Goal: Navigation & Orientation: Find specific page/section

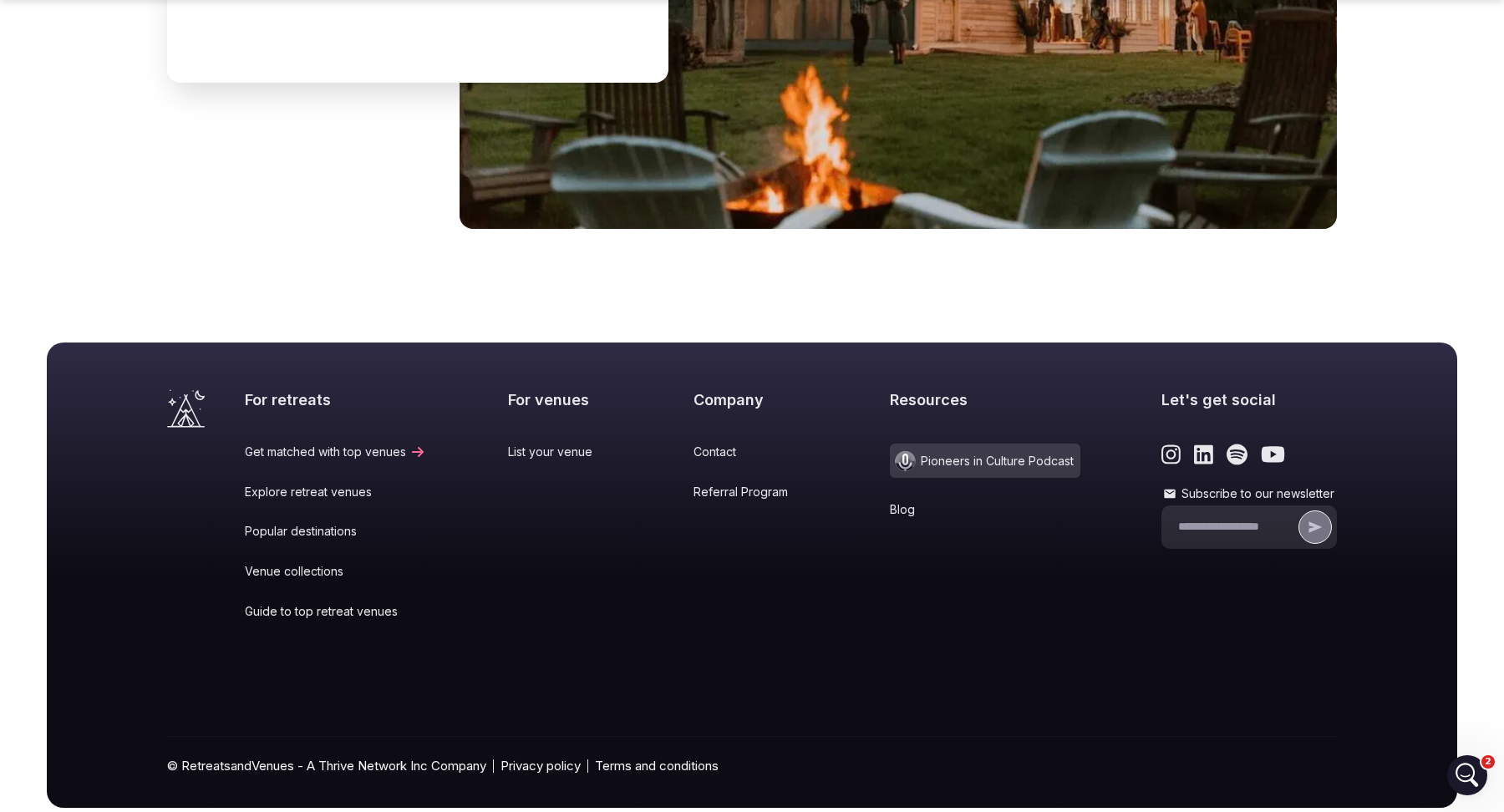
click at [323, 523] on link "Popular destinations" at bounding box center [336, 531] width 182 height 17
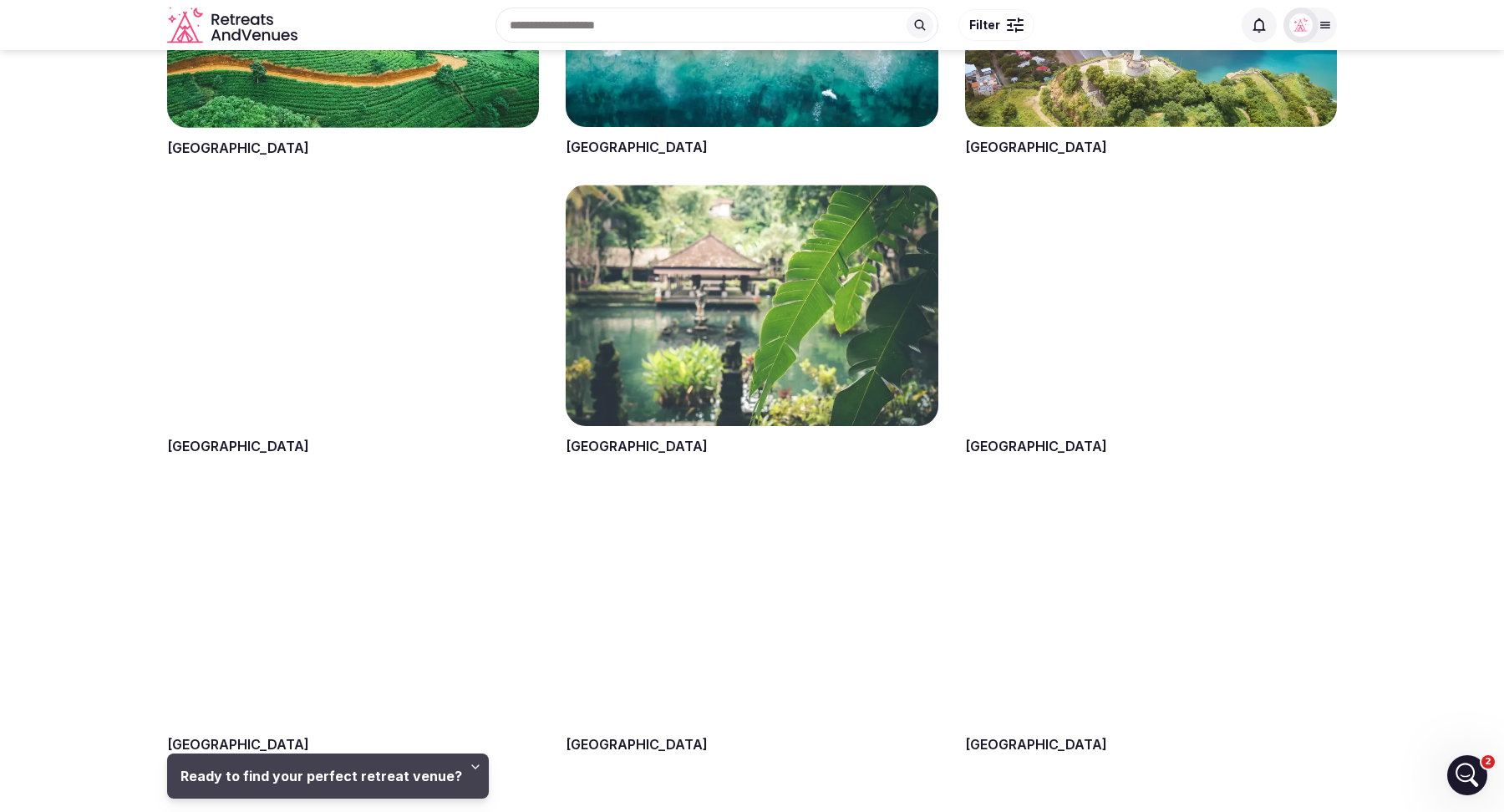
scroll to position [1040, 0]
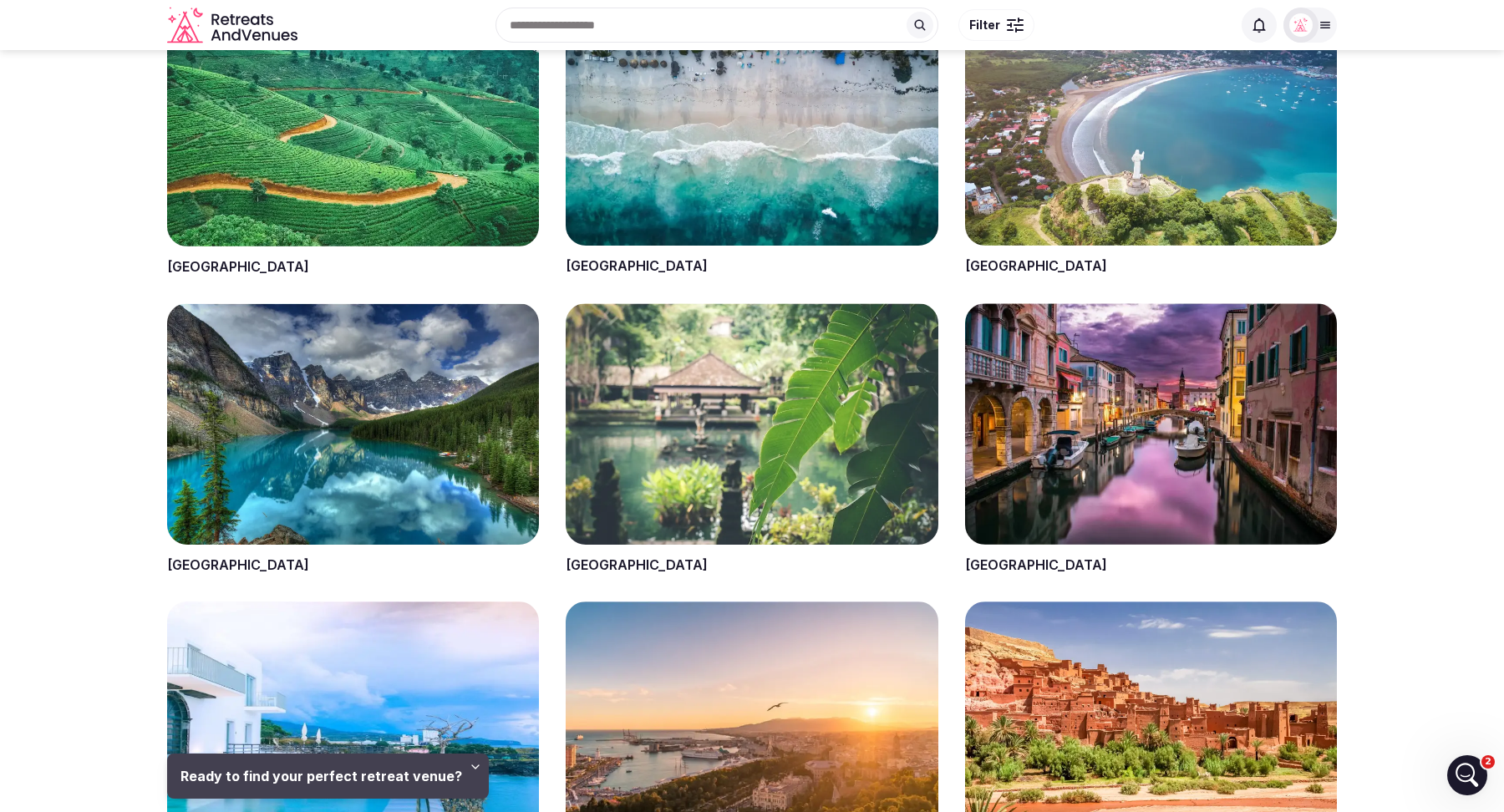
click at [588, 261] on span at bounding box center [752, 140] width 371 height 272
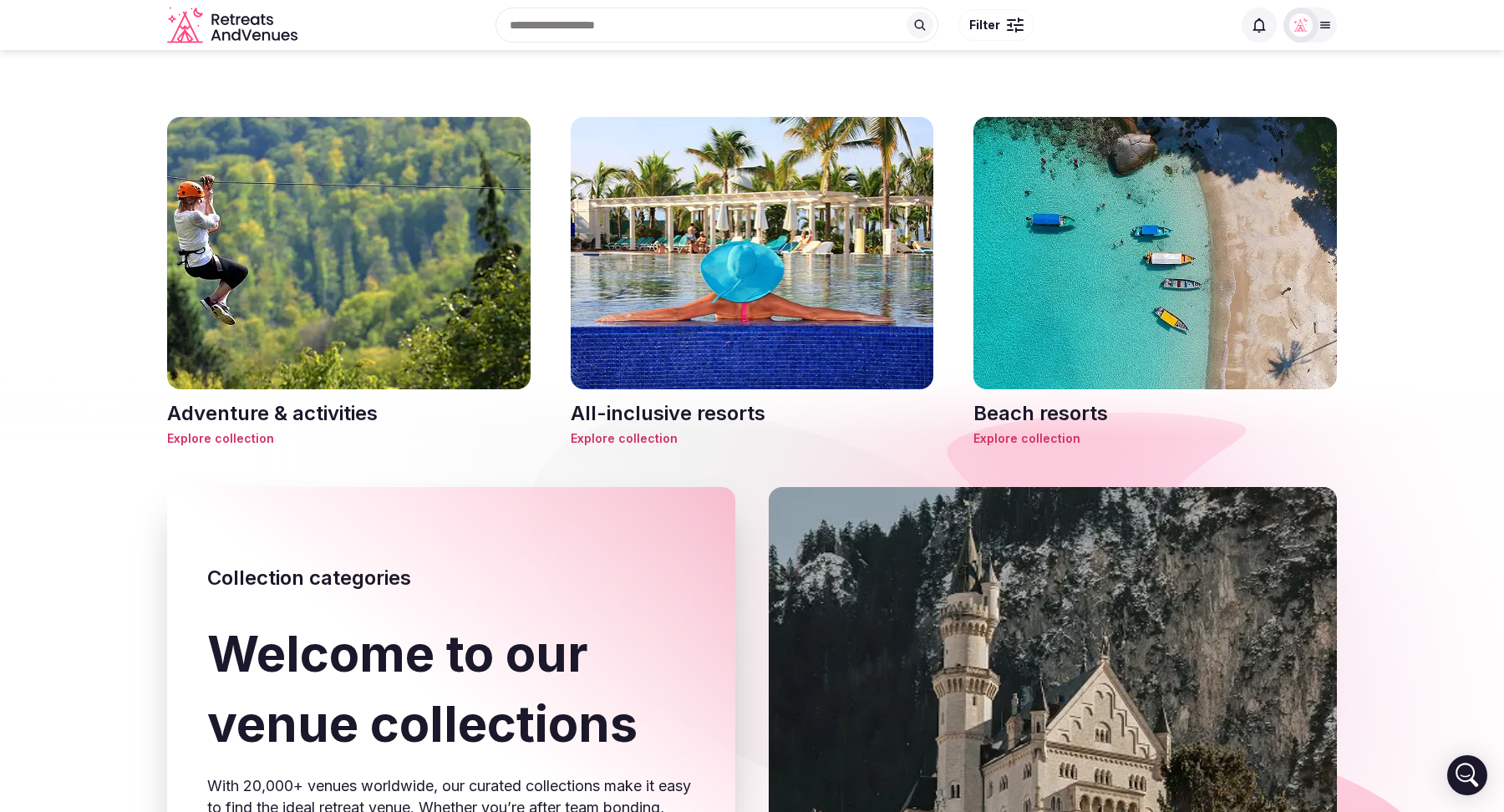
click at [1058, 410] on h3 "Beach resorts" at bounding box center [1155, 413] width 364 height 28
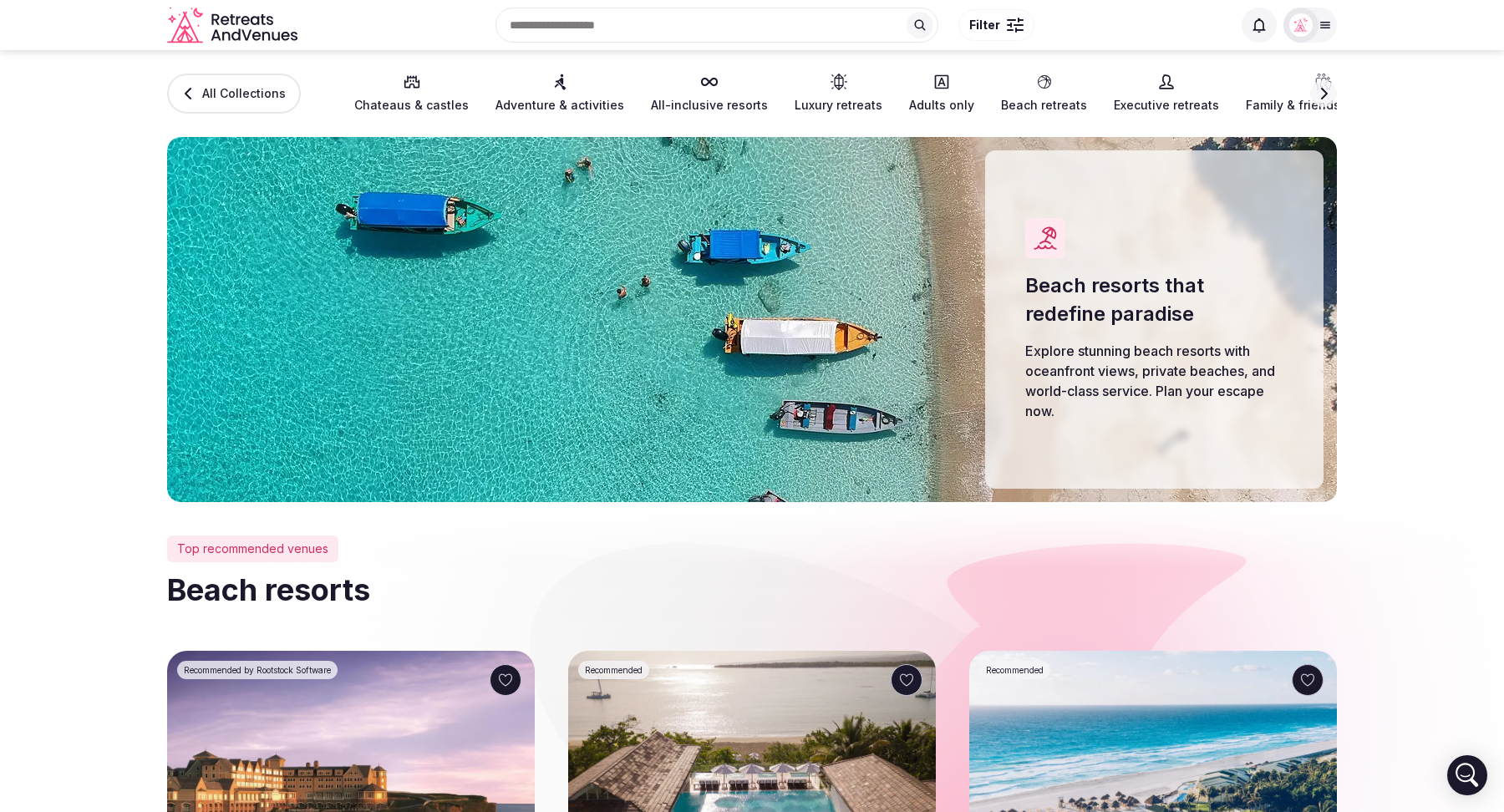
click at [228, 103] on link "All Collections" at bounding box center [234, 93] width 134 height 40
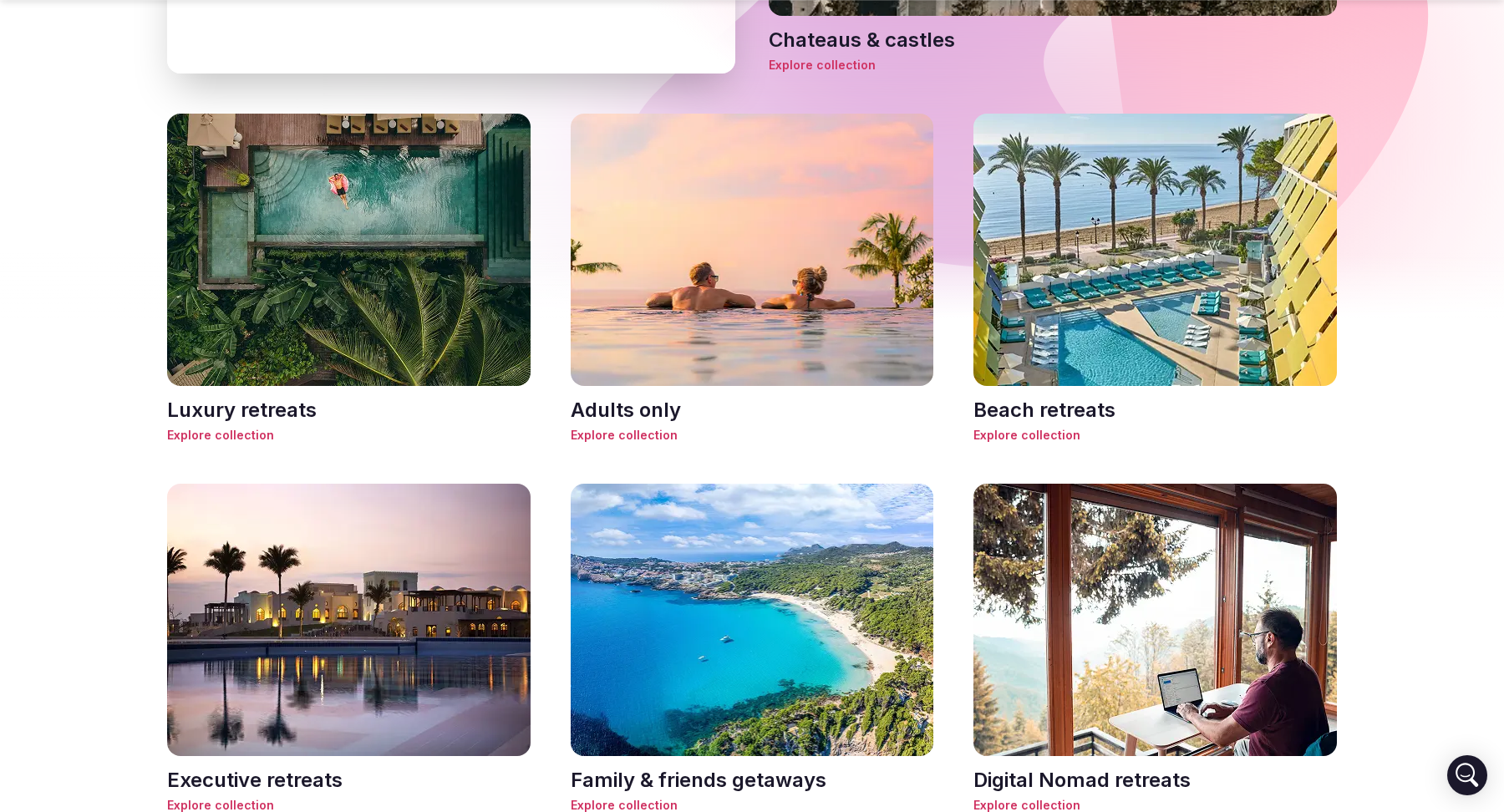
scroll to position [949, 0]
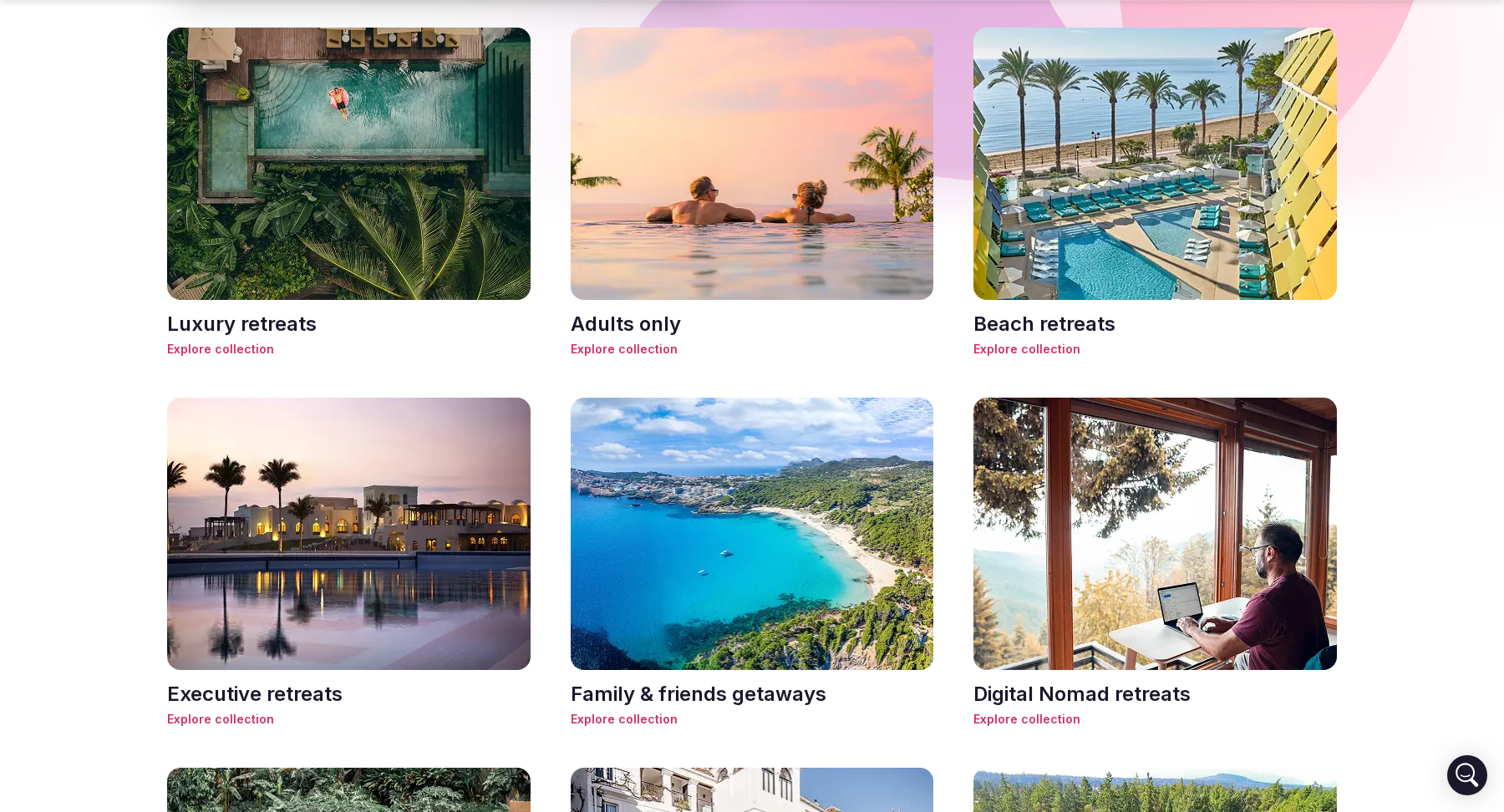
click at [268, 323] on h3 "Luxury retreats" at bounding box center [349, 323] width 364 height 28
